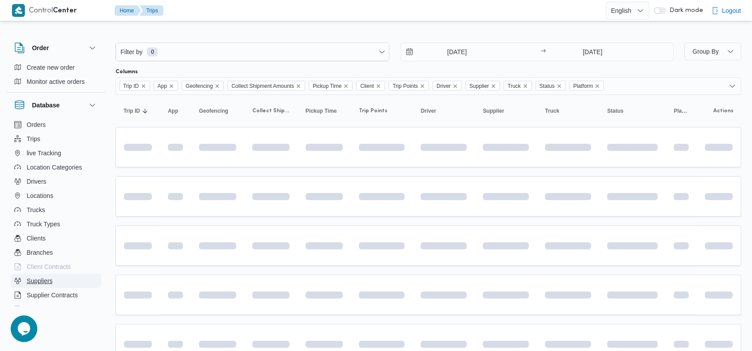
click at [59, 282] on button "Suppliers" at bounding box center [56, 281] width 91 height 14
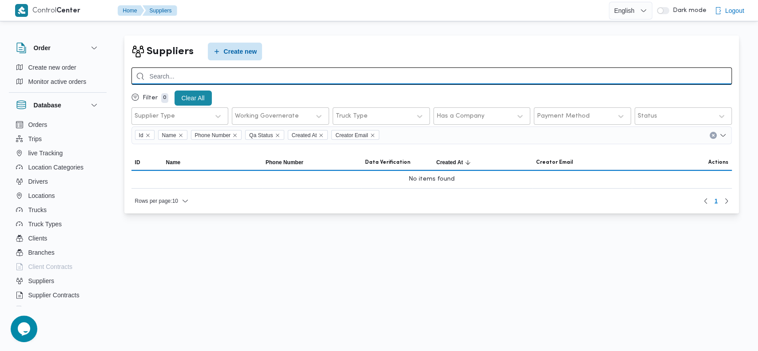
click at [281, 77] on input "search" at bounding box center [431, 76] width 600 height 17
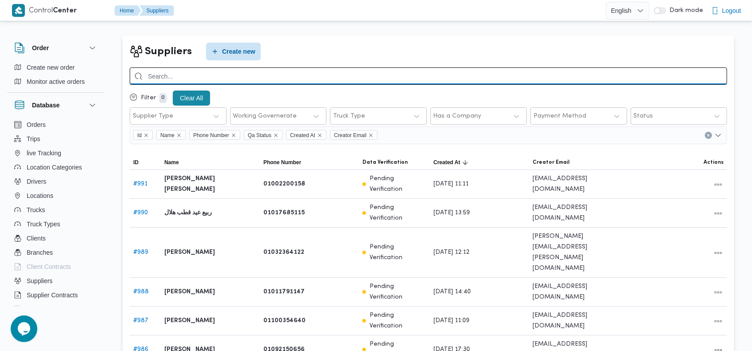
type input "u"
type input "عبدالقادر"
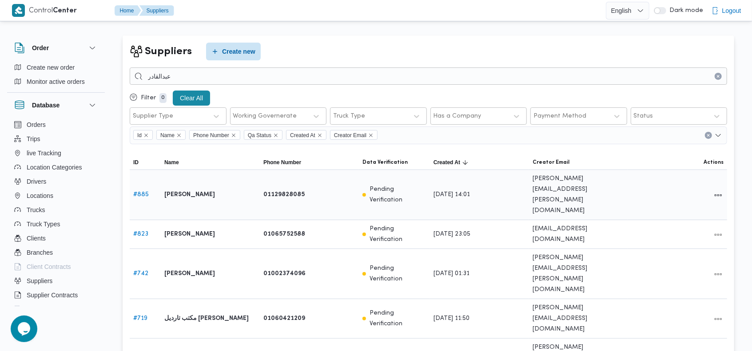
click at [139, 192] on link "# 885" at bounding box center [141, 195] width 16 height 6
select select "7"
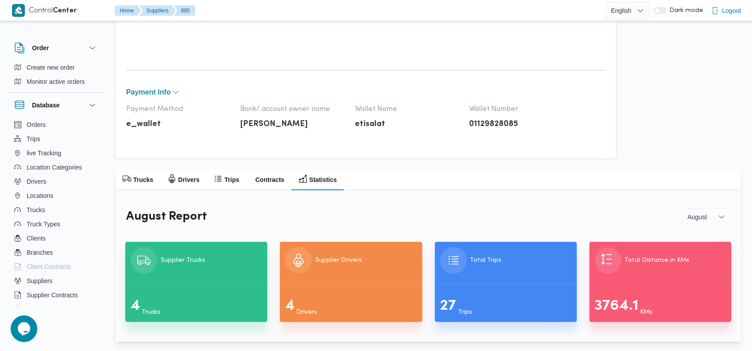
scroll to position [389, 0]
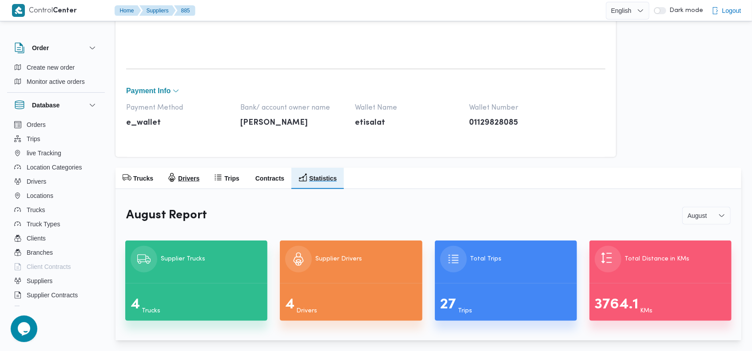
click at [193, 179] on h2 "Drivers" at bounding box center [188, 178] width 21 height 11
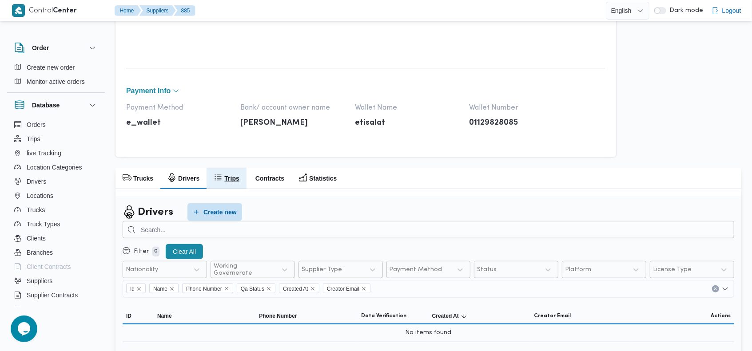
click at [224, 179] on h2 "Trips" at bounding box center [231, 178] width 15 height 11
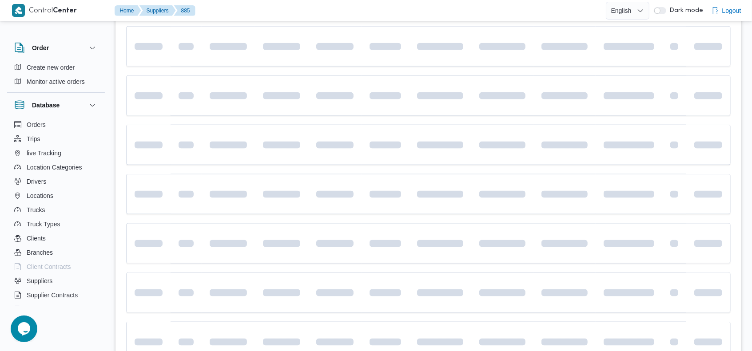
scroll to position [725, 0]
